Goal: Find specific page/section: Find specific page/section

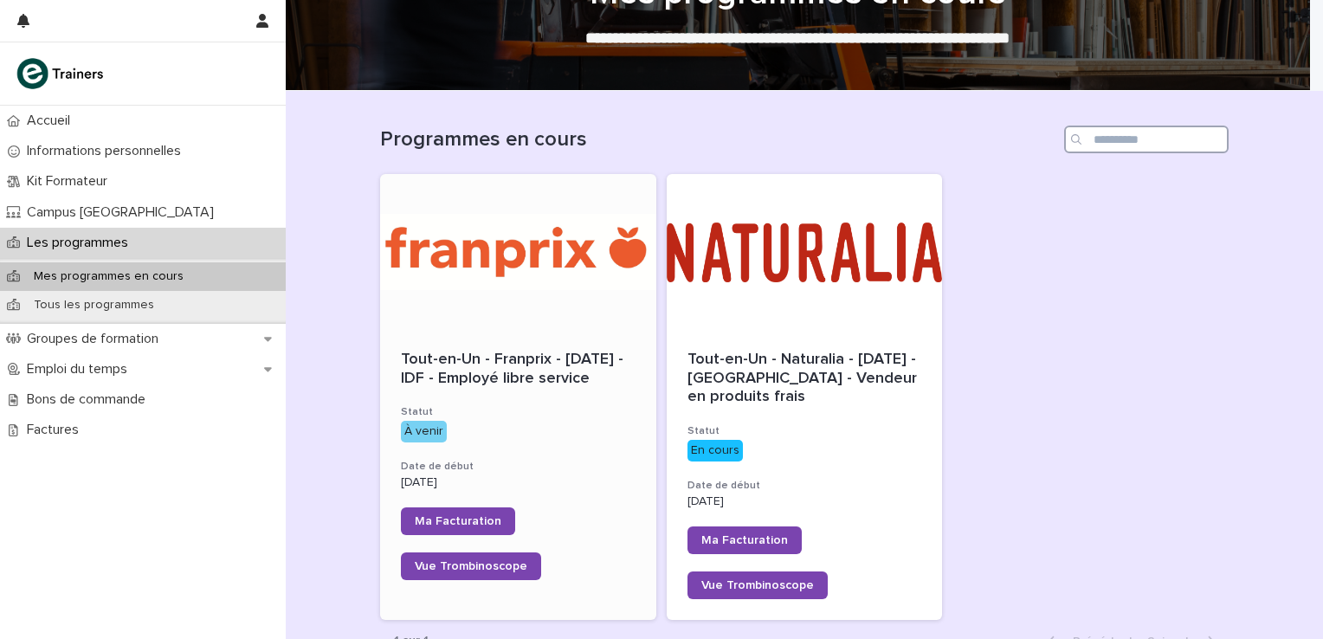
scroll to position [83, 0]
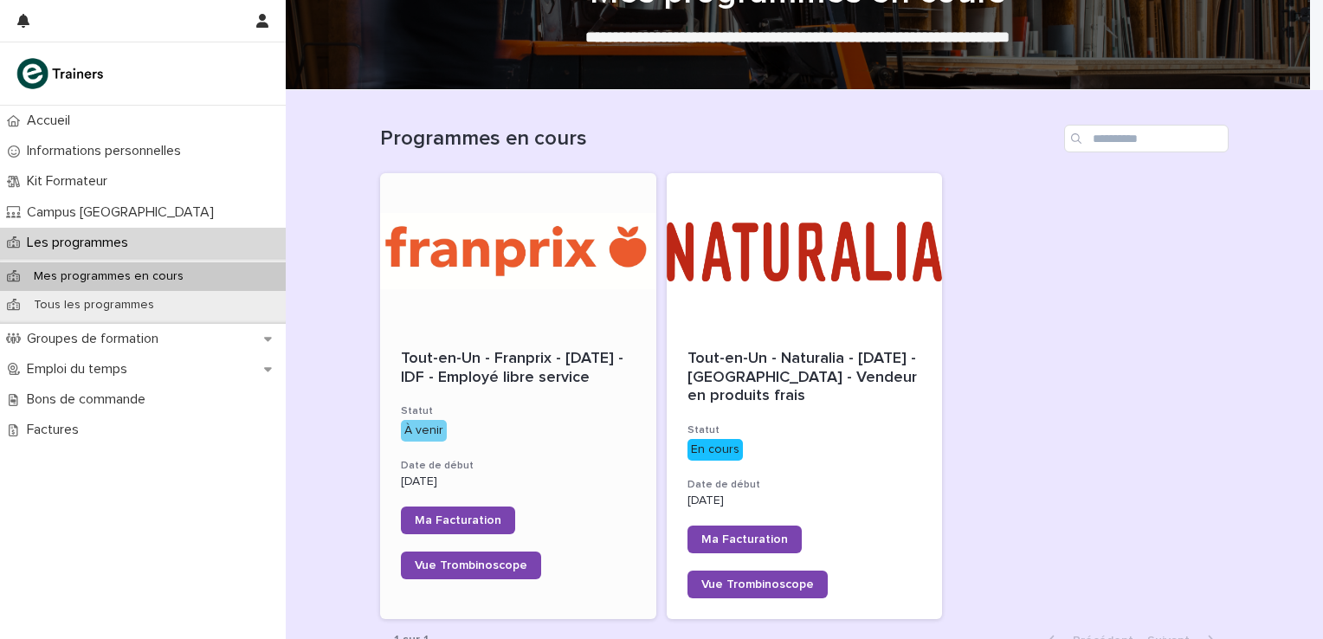
click at [493, 286] on div at bounding box center [518, 251] width 276 height 156
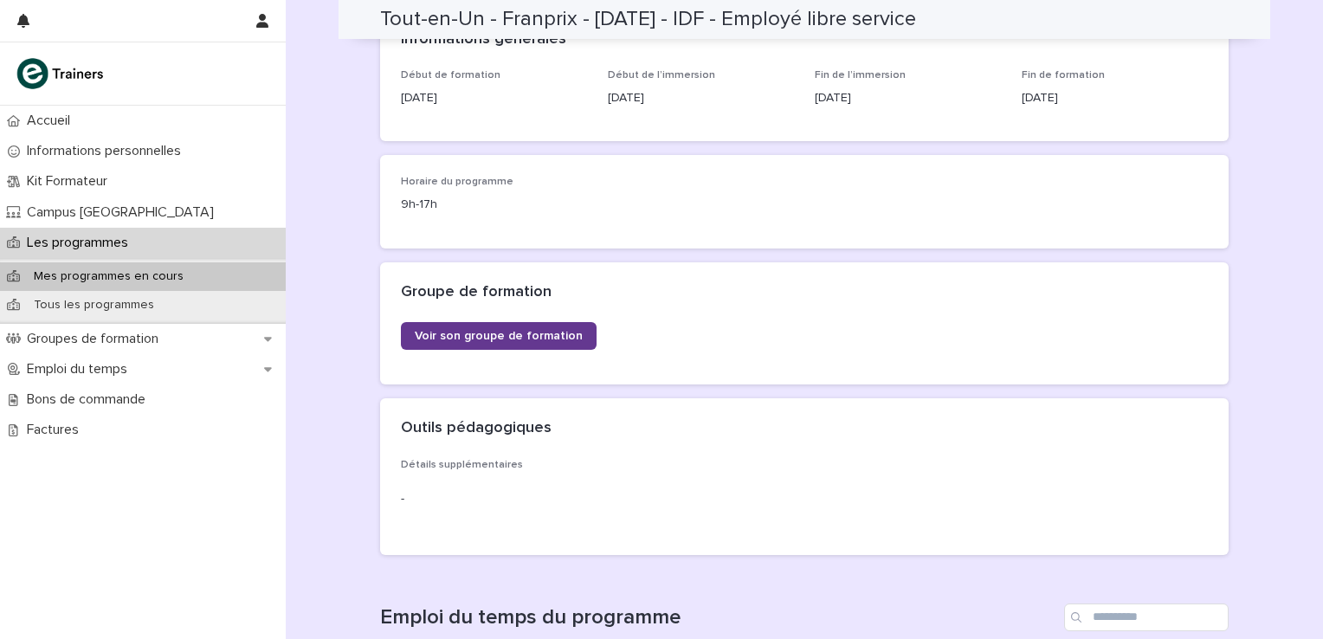
scroll to position [256, 0]
click at [505, 331] on span "Voir son groupe de formation" at bounding box center [499, 336] width 168 height 12
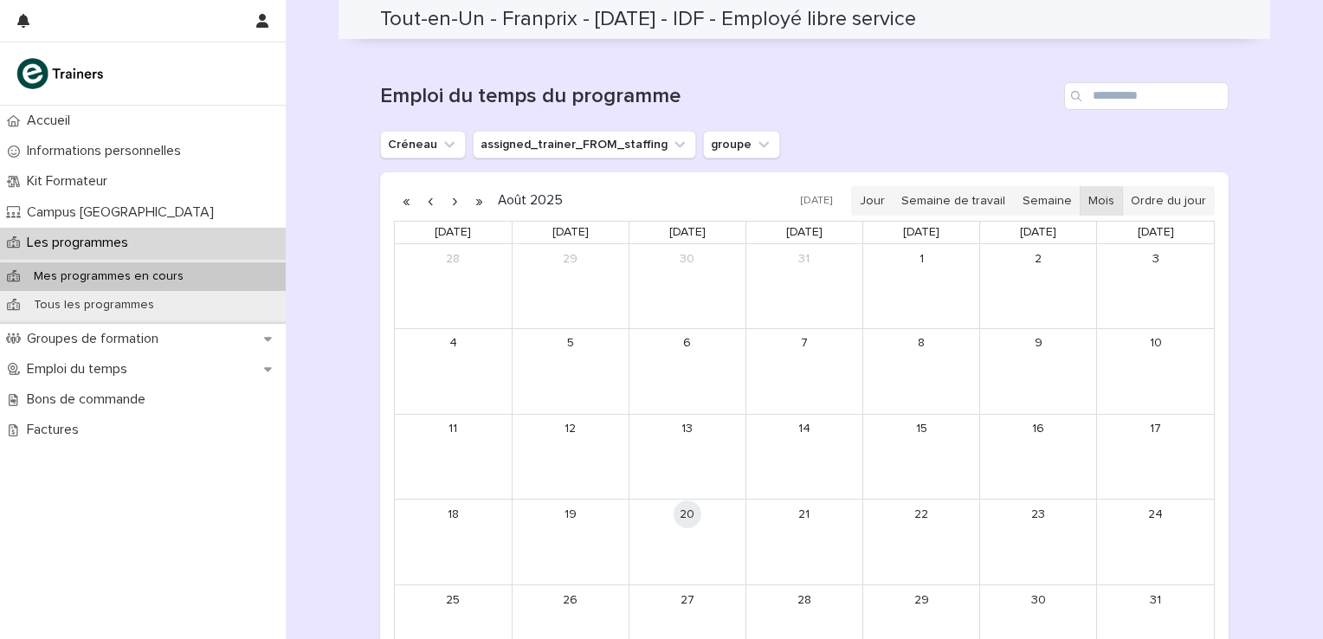
scroll to position [778, 0]
click at [447, 198] on button "button" at bounding box center [454, 200] width 24 height 28
click at [449, 196] on button "button" at bounding box center [454, 200] width 24 height 28
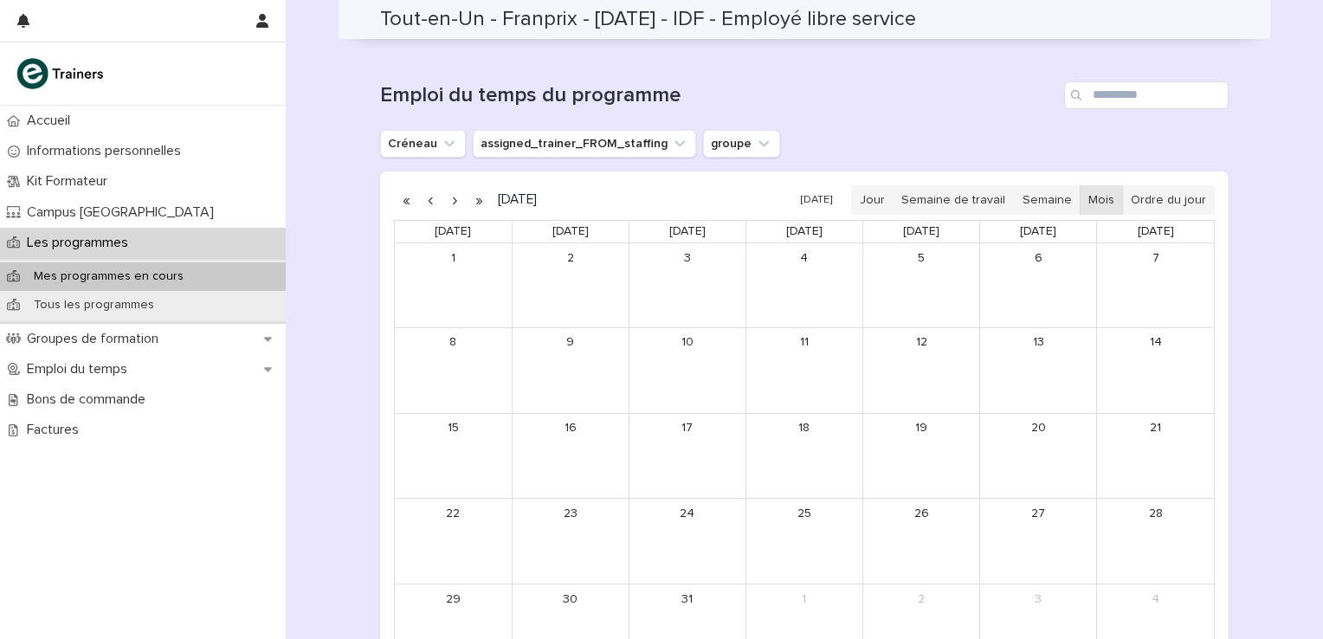
click at [449, 196] on button "button" at bounding box center [454, 200] width 24 height 28
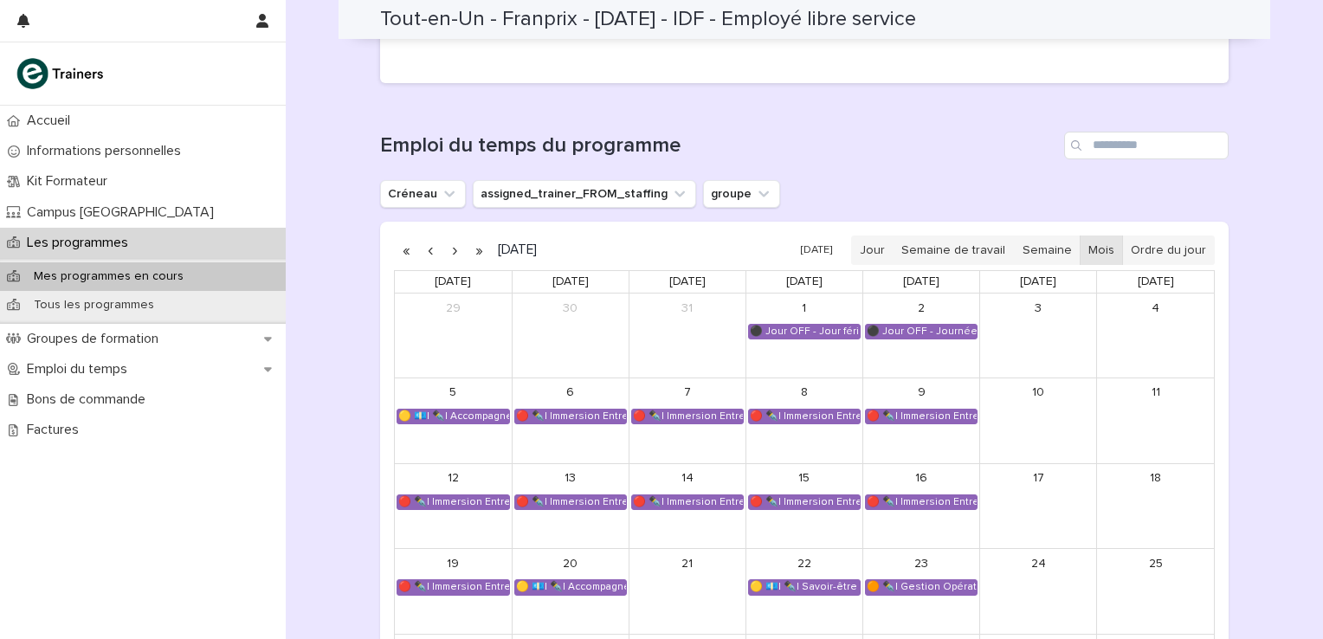
scroll to position [727, 0]
click at [112, 271] on p "Mes programmes en cours" at bounding box center [108, 276] width 177 height 15
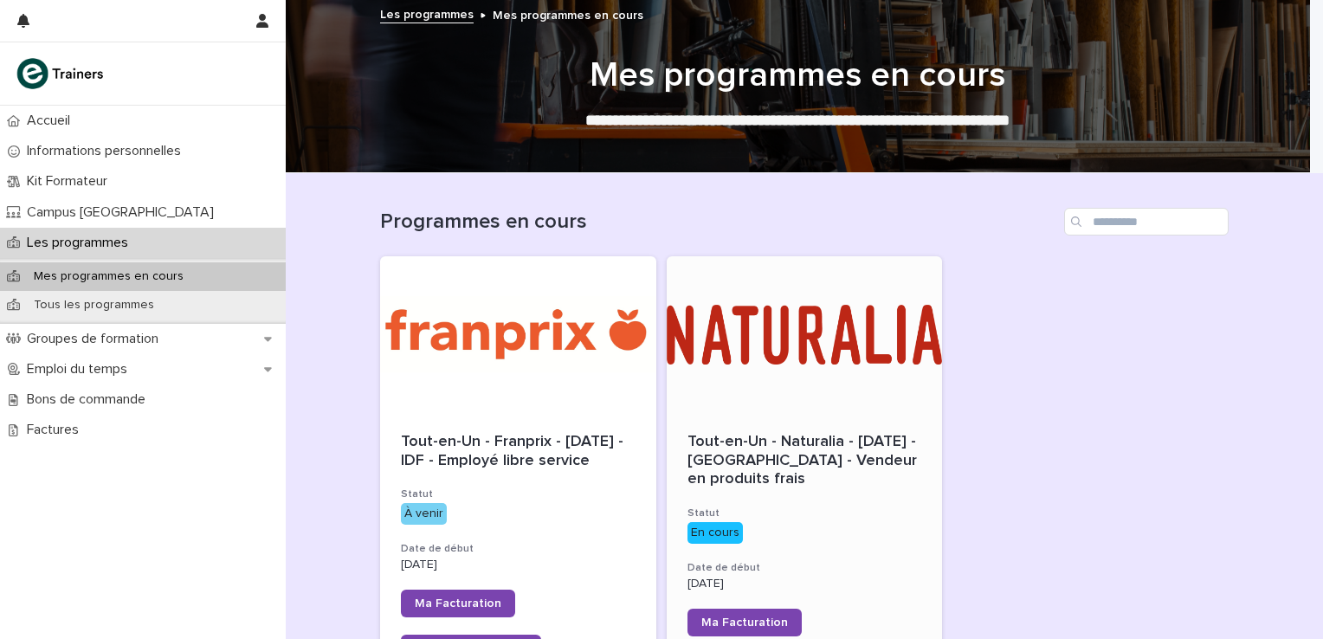
click at [698, 318] on div at bounding box center [804, 334] width 276 height 156
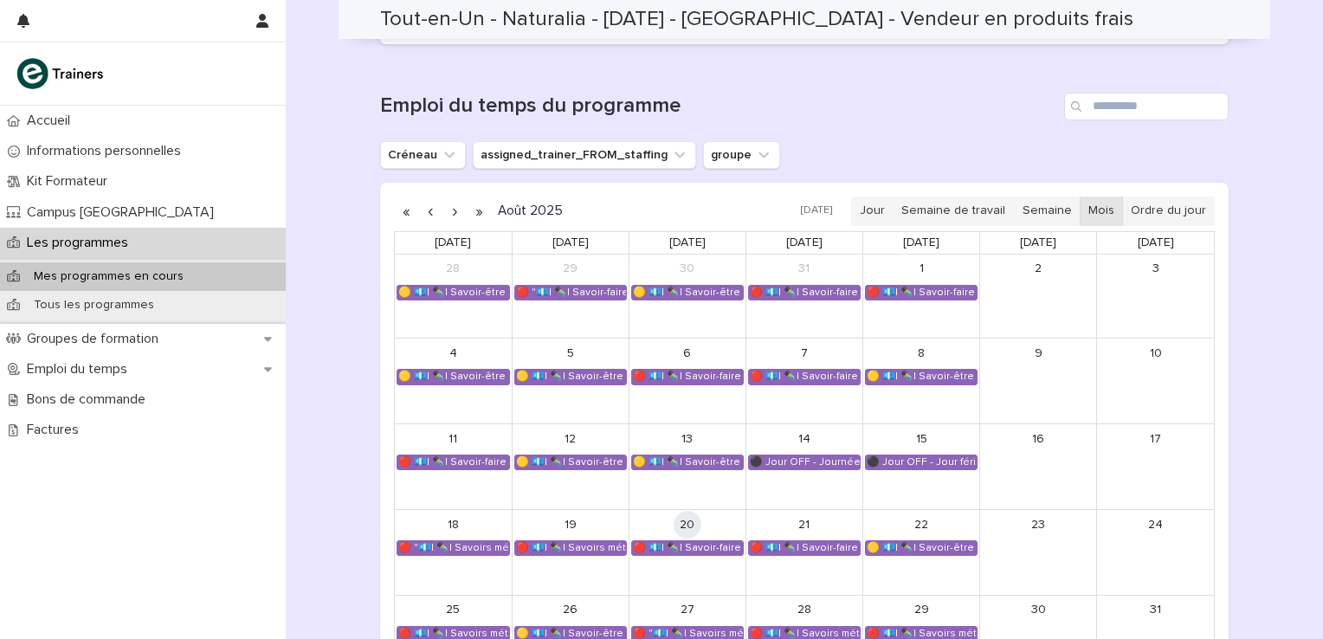
scroll to position [942, 0]
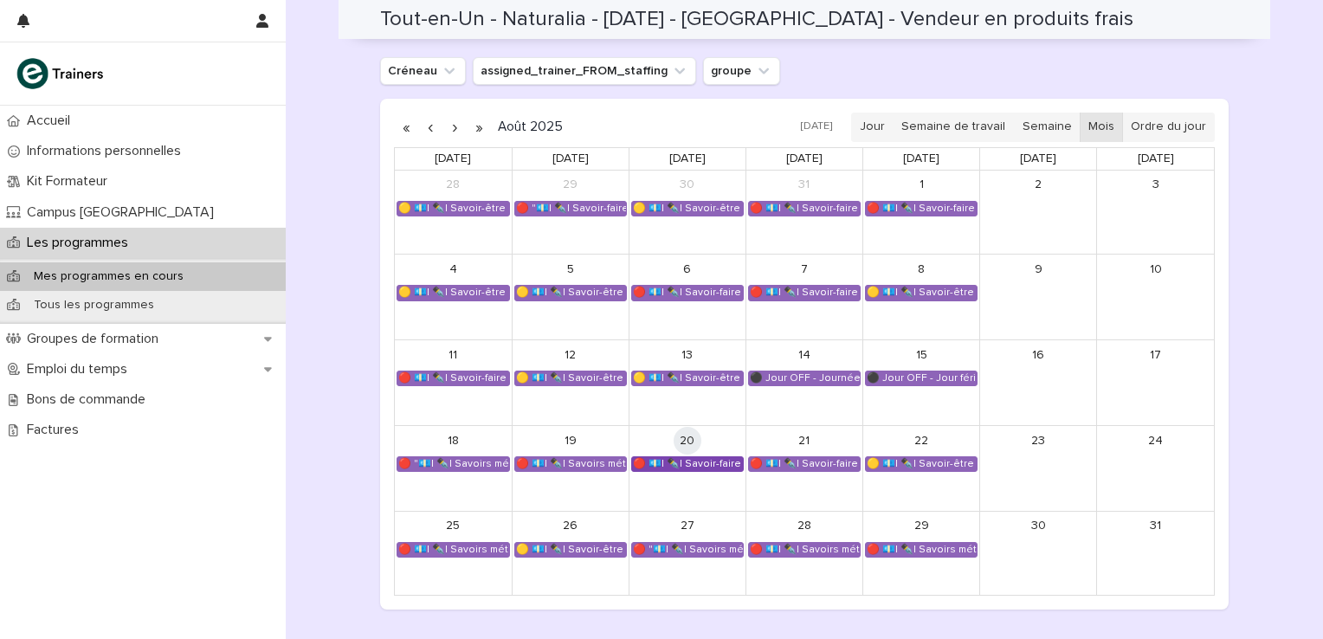
click at [700, 462] on div "🔴 💶| ✒️| Savoir-faire métier - Conduite de l’entretien de vente et conseil clie…" at bounding box center [687, 464] width 111 height 14
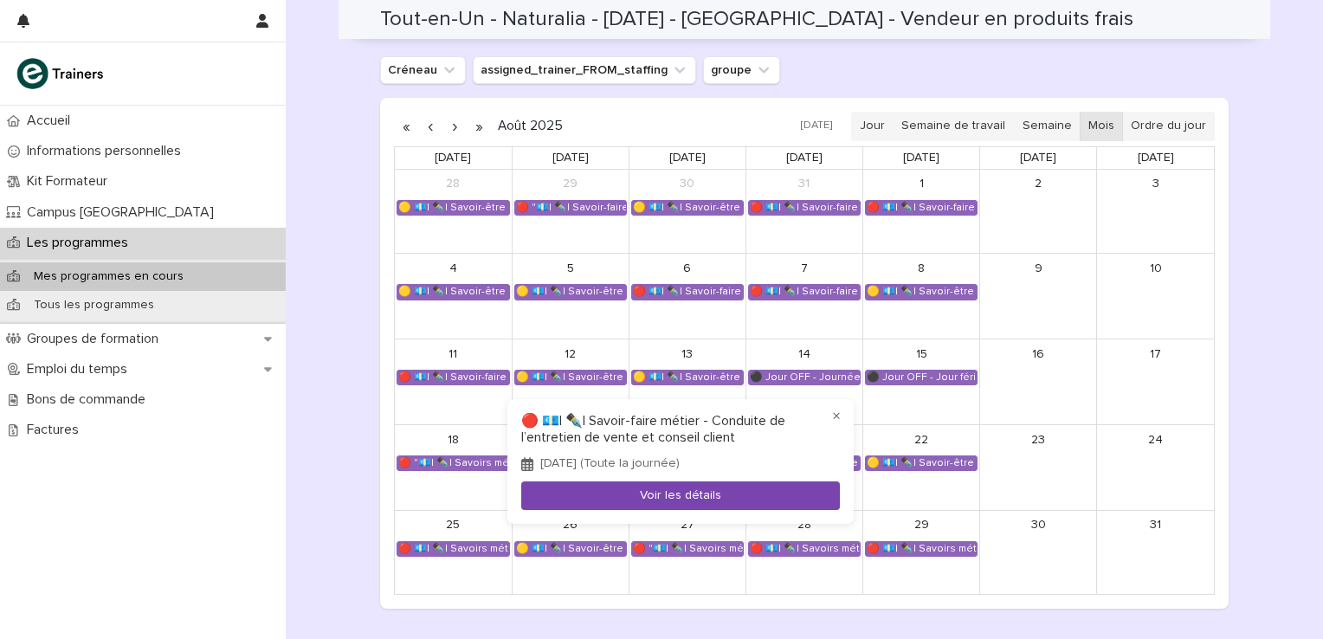
scroll to position [1027, 0]
click at [683, 497] on button "Voir les détails" at bounding box center [680, 495] width 319 height 29
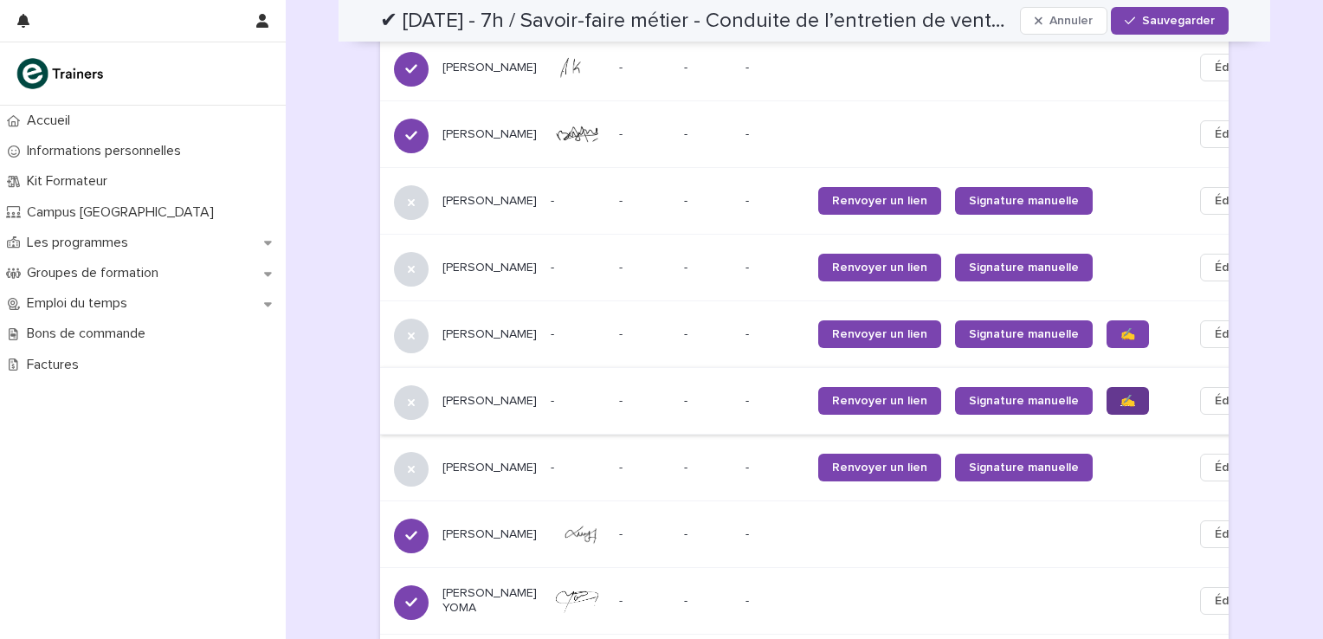
scroll to position [1100, 0]
click at [1120, 406] on span "✍️" at bounding box center [1127, 400] width 15 height 12
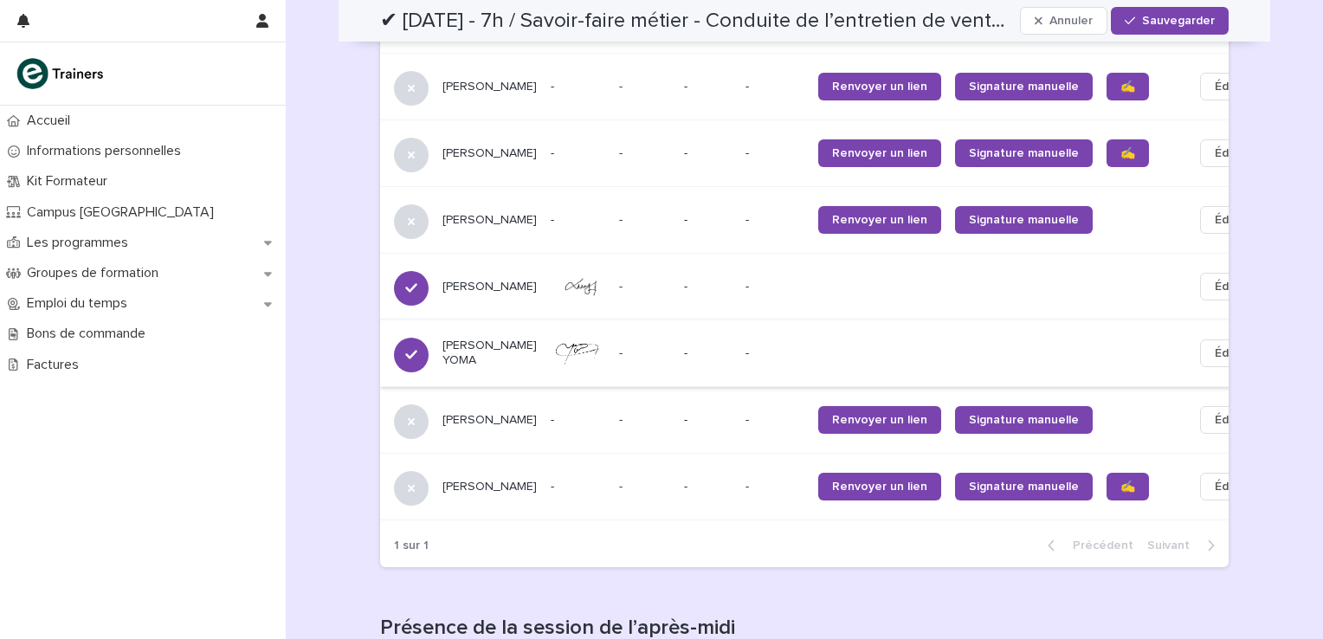
scroll to position [1347, 0]
